Goal: Task Accomplishment & Management: Manage account settings

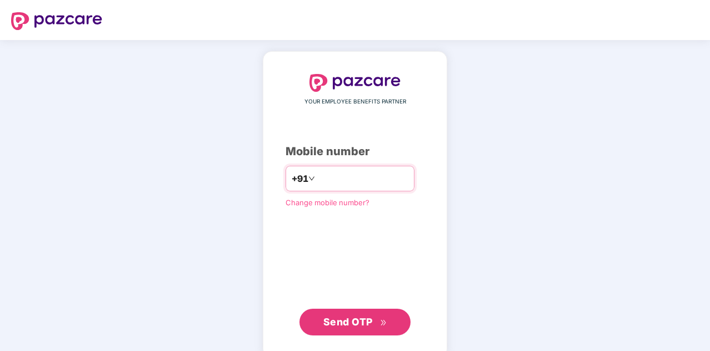
click at [328, 175] on input "number" at bounding box center [362, 179] width 91 height 18
type input "**********"
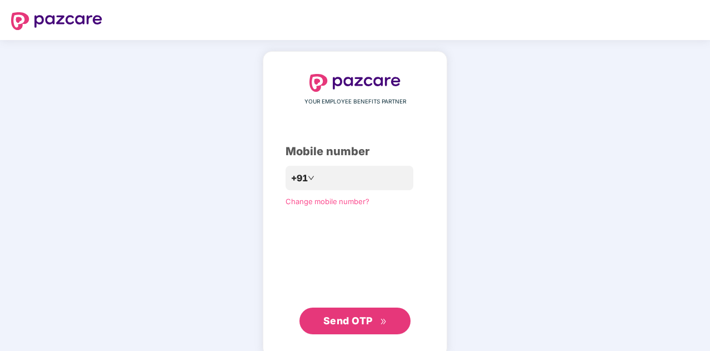
click at [336, 301] on div "**********" at bounding box center [355, 204] width 139 height 260
click at [345, 325] on span "Send OTP" at bounding box center [348, 321] width 49 height 12
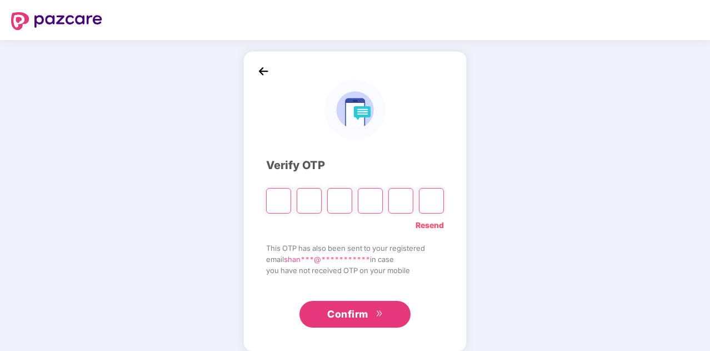
click at [277, 196] on input "Please enter verification code. Digit 1" at bounding box center [278, 201] width 25 height 26
paste input "*"
type input "*"
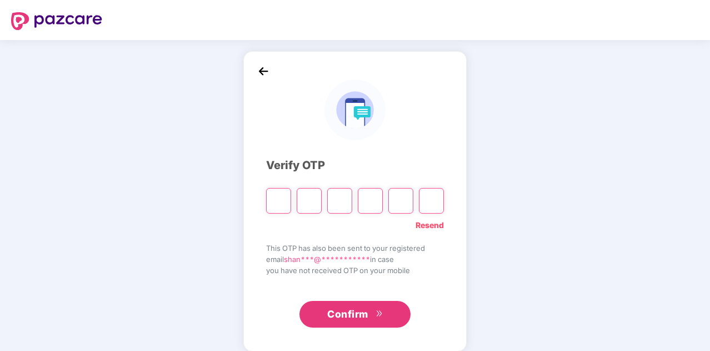
type input "*"
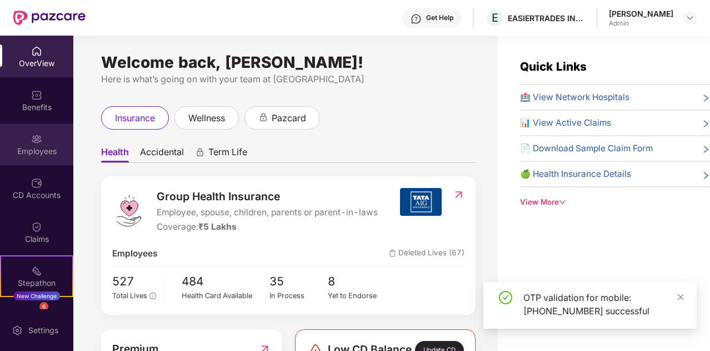
click at [25, 152] on div "Employees" at bounding box center [36, 151] width 73 height 11
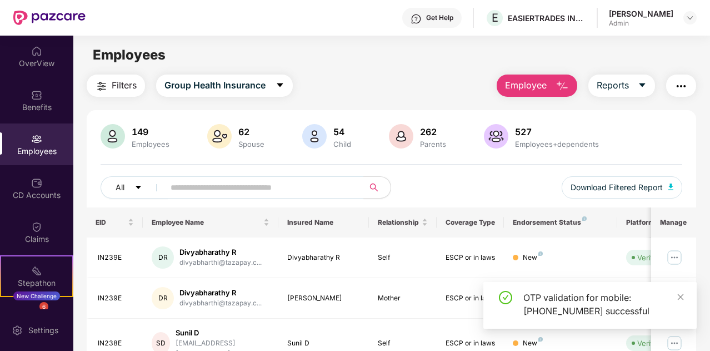
click at [113, 89] on span "Filters" at bounding box center [124, 85] width 25 height 14
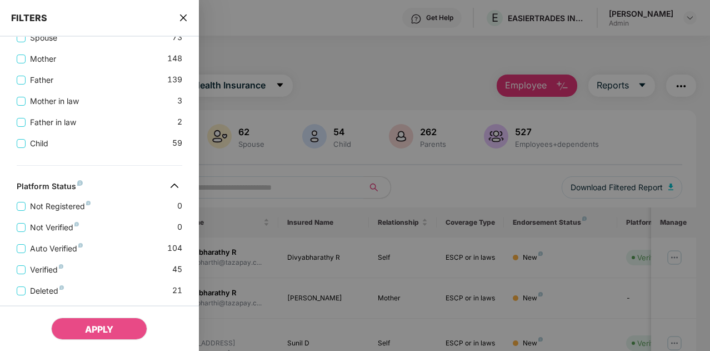
scroll to position [215, 0]
click at [285, 169] on div at bounding box center [355, 175] width 710 height 351
click at [394, 46] on div at bounding box center [355, 175] width 710 height 351
click at [183, 16] on icon "close" at bounding box center [183, 17] width 9 height 9
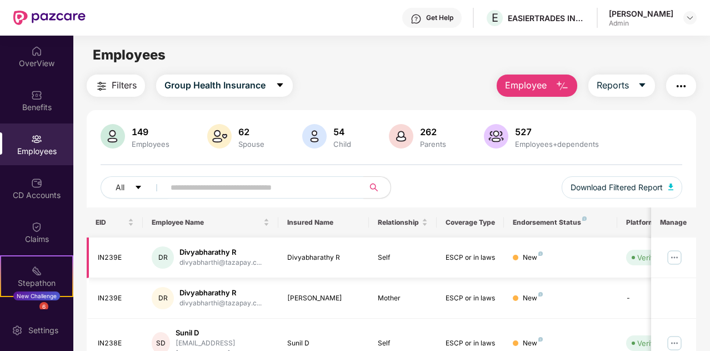
click at [204, 250] on div "Divyabharathy R" at bounding box center [221, 252] width 82 height 11
click at [671, 256] on img at bounding box center [675, 257] width 18 height 18
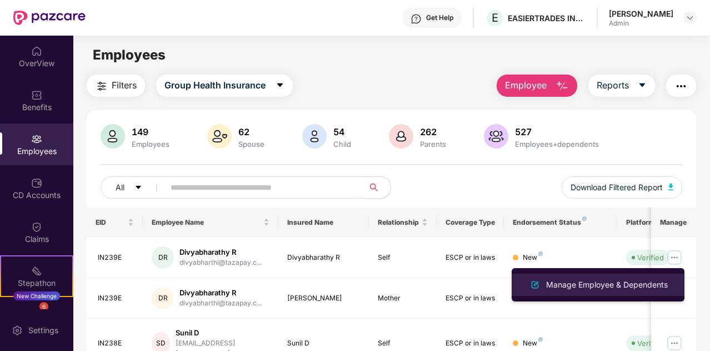
click at [610, 278] on div "Manage Employee & Dependents" at bounding box center [607, 284] width 126 height 12
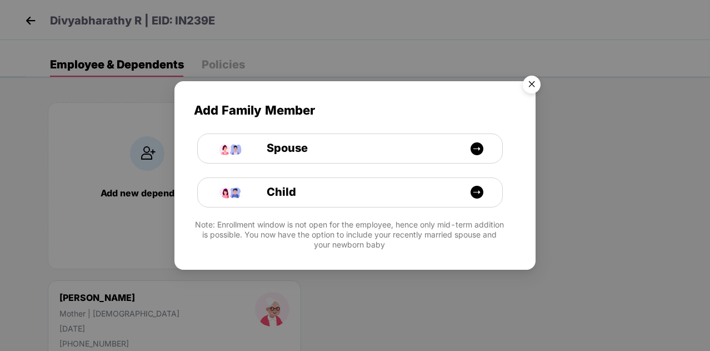
click at [535, 82] on img "Close" at bounding box center [531, 86] width 31 height 31
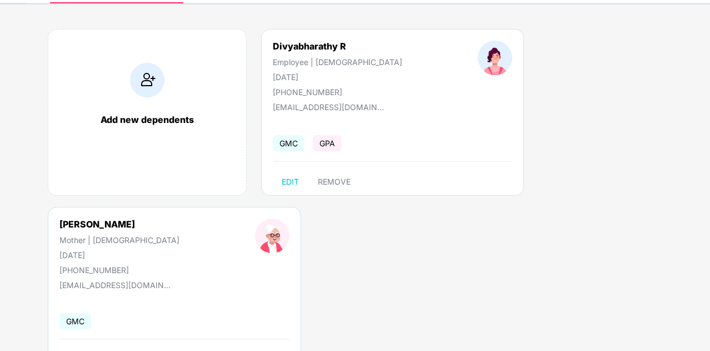
scroll to position [0, 0]
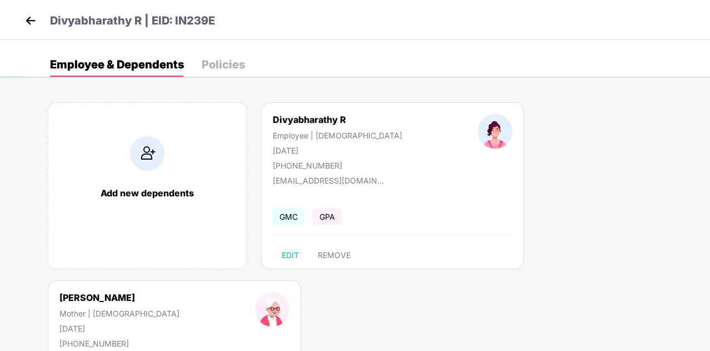
click at [32, 18] on img at bounding box center [30, 20] width 17 height 17
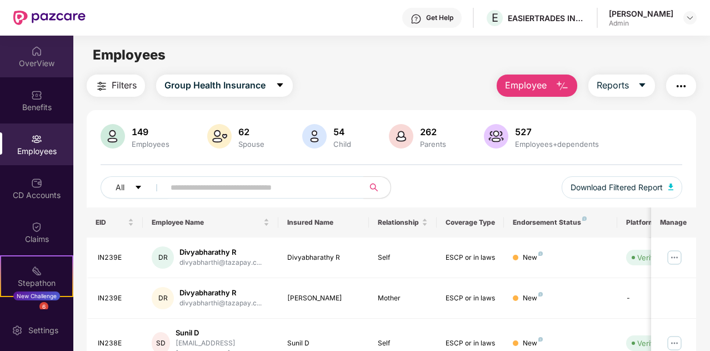
click at [39, 66] on div "OverView" at bounding box center [36, 63] width 73 height 11
